Goal: Find specific fact: Find specific page/section

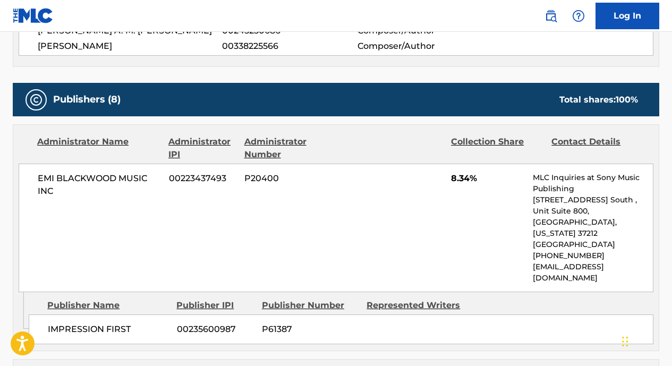
scroll to position [770, 0]
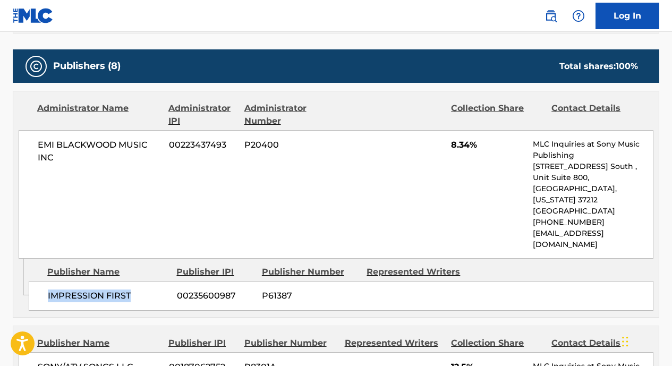
drag, startPoint x: 47, startPoint y: 271, endPoint x: 135, endPoint y: 271, distance: 88.2
click at [135, 281] on div "IMPRESSION FIRST 00235600987 P61387" at bounding box center [341, 296] width 625 height 30
copy span "IMPRESSION FIRST"
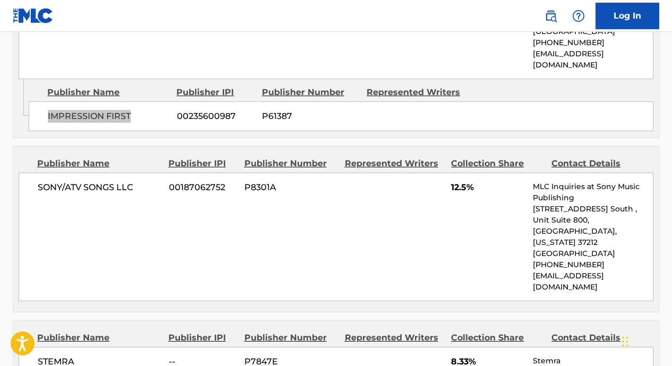
scroll to position [953, 0]
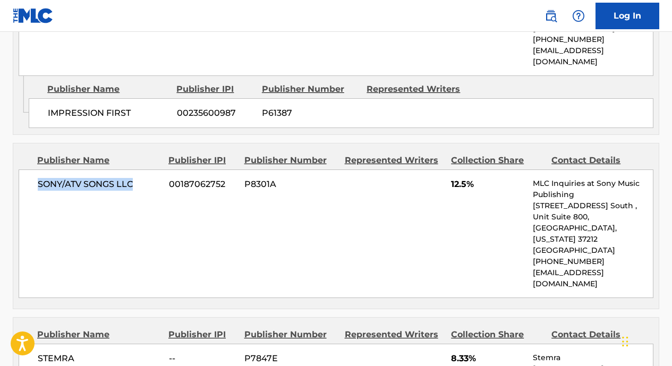
drag, startPoint x: 37, startPoint y: 162, endPoint x: 149, endPoint y: 161, distance: 112.1
click at [149, 169] on div "SONY/ATV SONGS LLC 00187062752 P8301A 12.5% MLC Inquiries at Sony Music Publish…" at bounding box center [336, 233] width 635 height 129
copy span "SONY/ATV SONGS LLC"
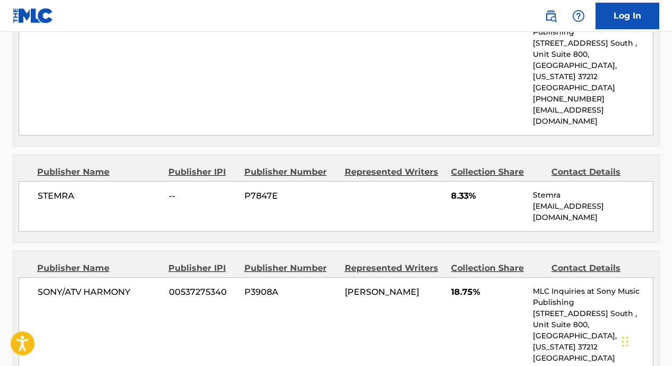
scroll to position [1132, 0]
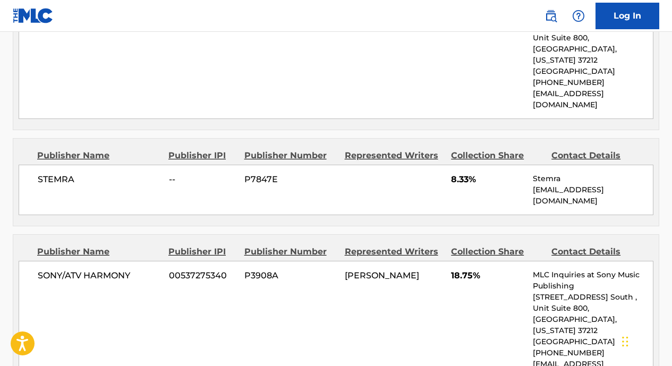
click at [55, 173] on span "STEMRA" at bounding box center [99, 179] width 123 height 13
copy span "STEMRA"
drag, startPoint x: 36, startPoint y: 218, endPoint x: 133, endPoint y: 218, distance: 97.8
click at [134, 261] on div "SONY/ATV HARMONY 00537275340 P3908A [PERSON_NAME] 18.75% MLC Inquiries at Sony …" at bounding box center [336, 325] width 635 height 129
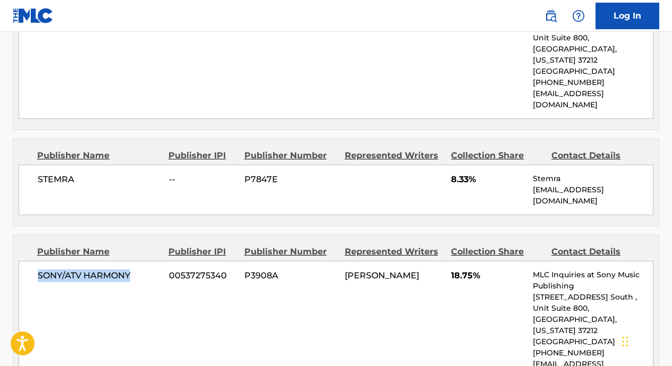
copy span "SONY/ATV HARMONY"
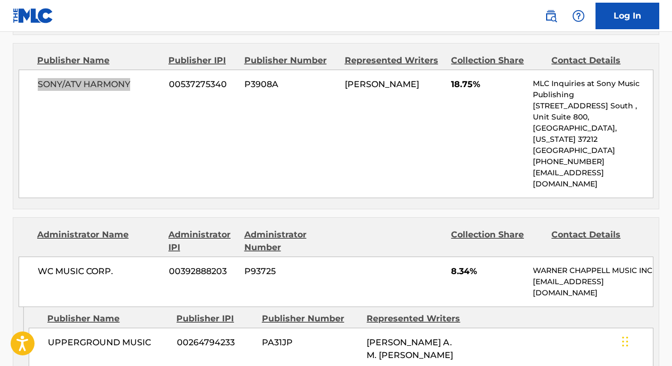
scroll to position [1329, 0]
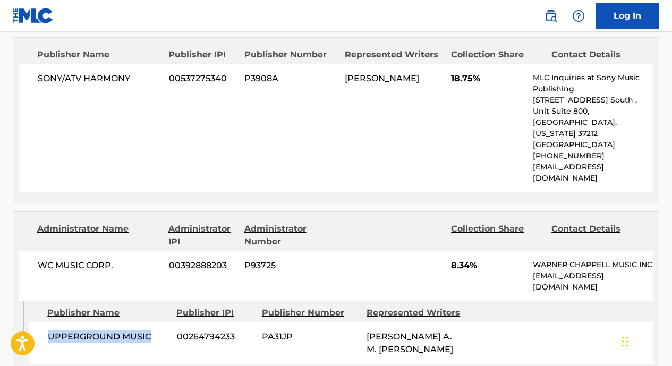
drag, startPoint x: 46, startPoint y: 268, endPoint x: 153, endPoint y: 267, distance: 107.3
click at [153, 322] on div "UPPERGROUND MUSIC 00264794233 PA31JP [PERSON_NAME] A. M. [PERSON_NAME]" at bounding box center [341, 343] width 625 height 43
copy span "UPPERGROUND MUSIC"
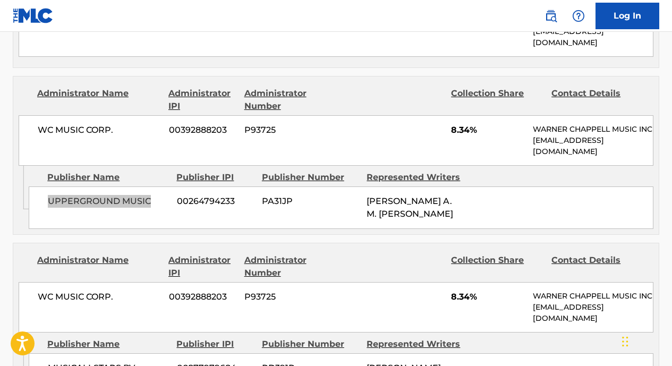
scroll to position [1494, 0]
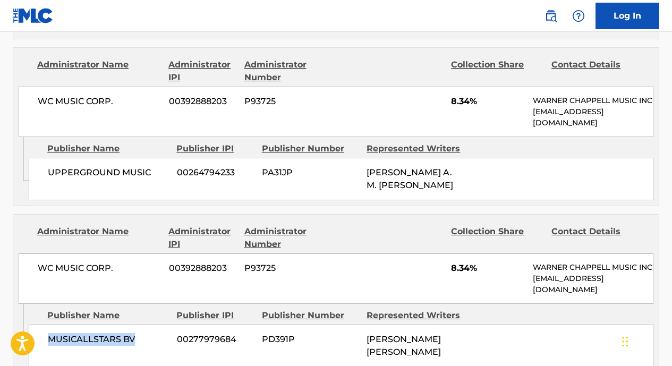
drag, startPoint x: 50, startPoint y: 293, endPoint x: 140, endPoint y: 291, distance: 89.8
click at [140, 333] on span "MUSICALLSTARS BV" at bounding box center [108, 339] width 121 height 13
copy span "MUSICALLSTARS BV"
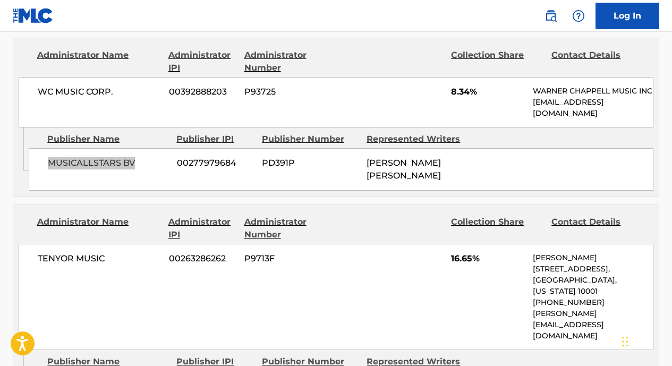
scroll to position [1676, 0]
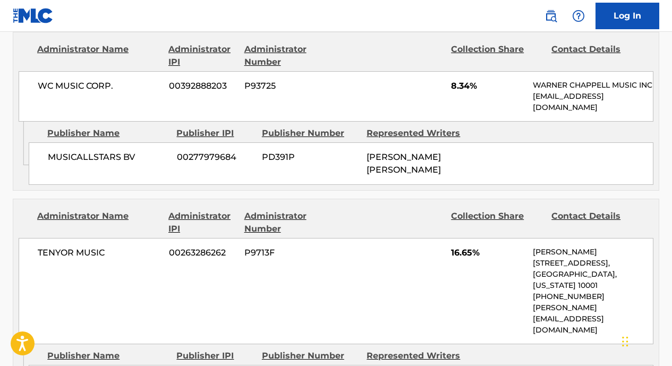
drag, startPoint x: 47, startPoint y: 297, endPoint x: 126, endPoint y: 296, distance: 79.7
copy span "2 MUCH PUB"
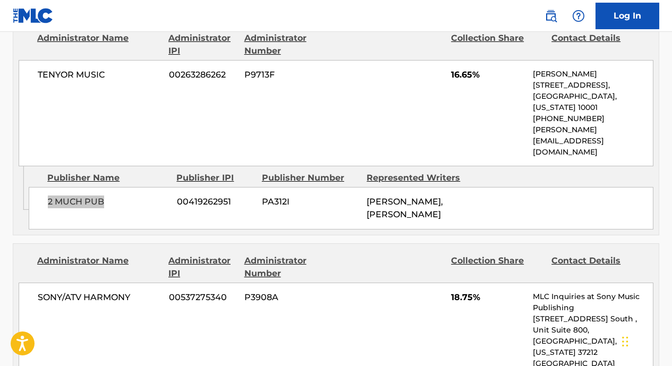
scroll to position [1881, 0]
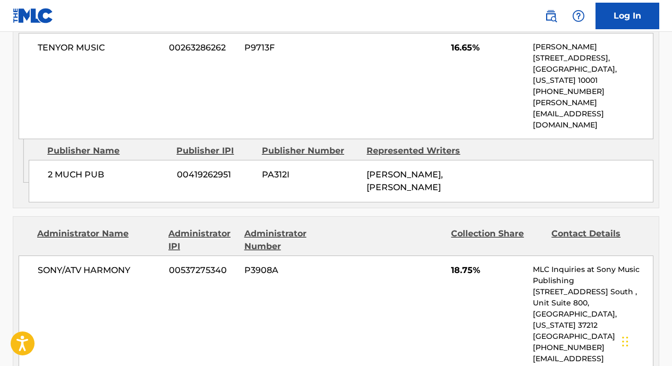
drag, startPoint x: 47, startPoint y: 315, endPoint x: 125, endPoint y: 315, distance: 78.6
copy span "BYEFALL MUSIC"
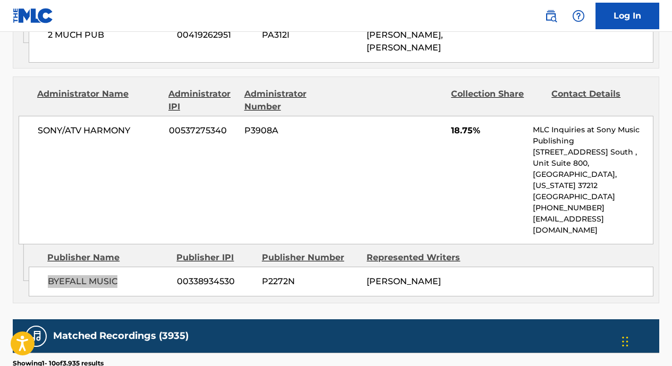
scroll to position [2021, 0]
